Goal: Information Seeking & Learning: Learn about a topic

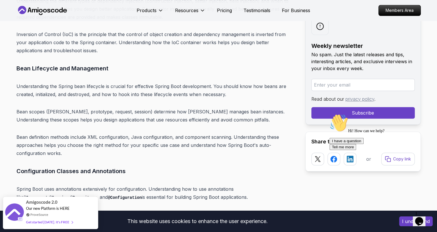
scroll to position [2812, 0]
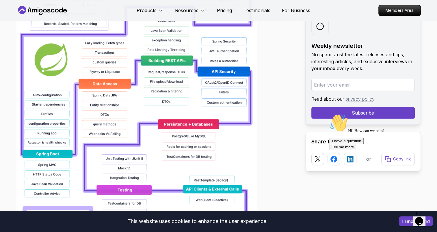
scroll to position [490, 0]
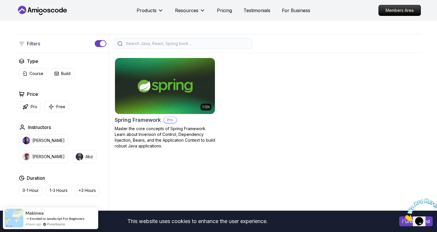
click at [177, 89] on img at bounding box center [164, 86] width 105 height 59
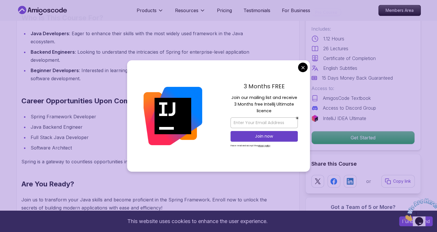
scroll to position [519, 0]
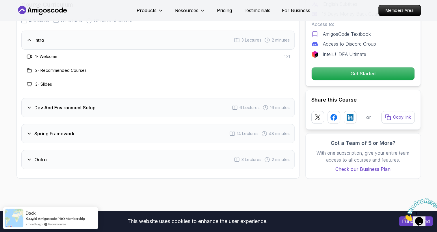
scroll to position [779, 0]
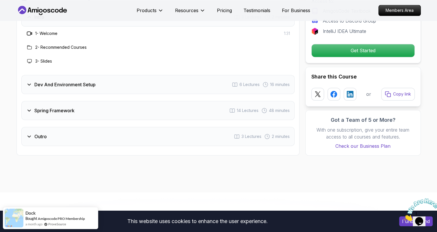
click at [84, 81] on h3 "Dev And Environment Setup" at bounding box center [64, 84] width 61 height 7
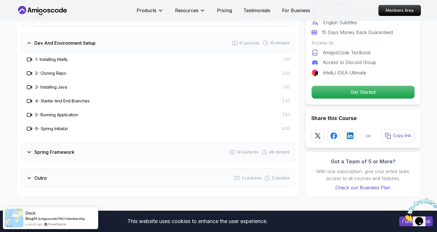
click at [87, 143] on div "Spring Framework 14 Lectures 48 minutes" at bounding box center [157, 152] width 273 height 19
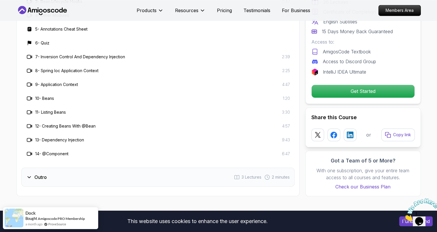
scroll to position [895, 0]
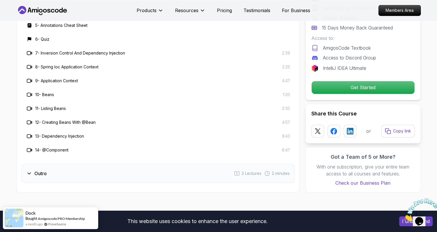
click at [96, 164] on div "Outro 3 Lectures 2 minutes" at bounding box center [157, 173] width 273 height 19
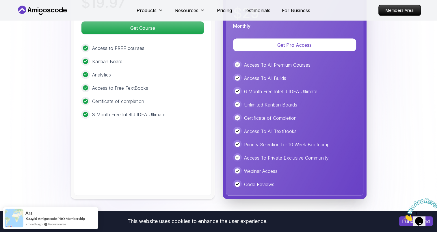
scroll to position [1126, 0]
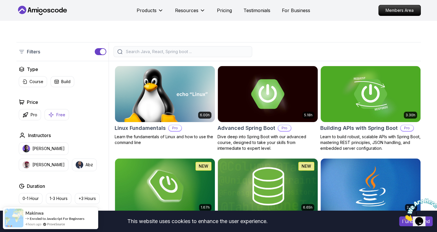
click at [62, 114] on p "Free" at bounding box center [60, 115] width 9 height 6
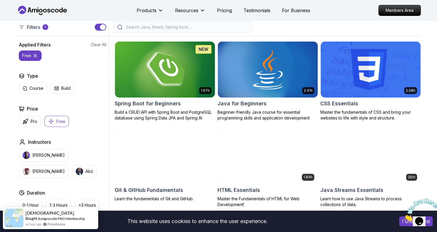
scroll to position [87, 0]
